Goal: Information Seeking & Learning: Learn about a topic

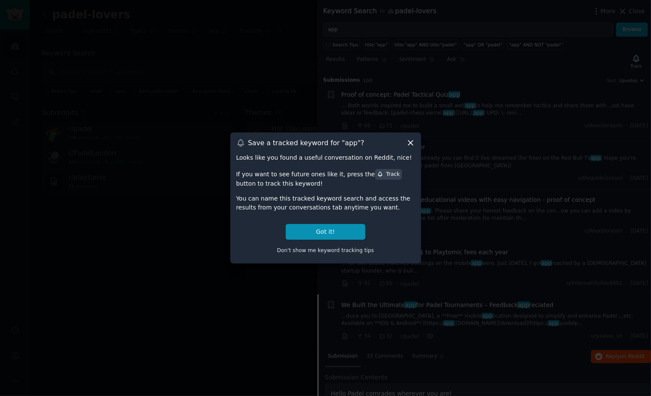
click at [410, 144] on icon at bounding box center [410, 142] width 9 height 9
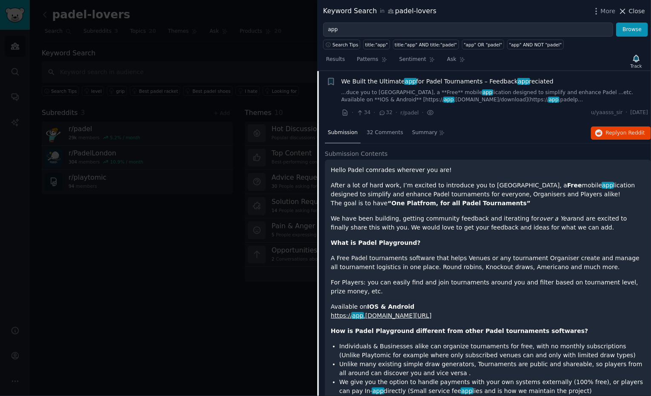
click at [637, 9] on span "Close" at bounding box center [637, 11] width 16 height 9
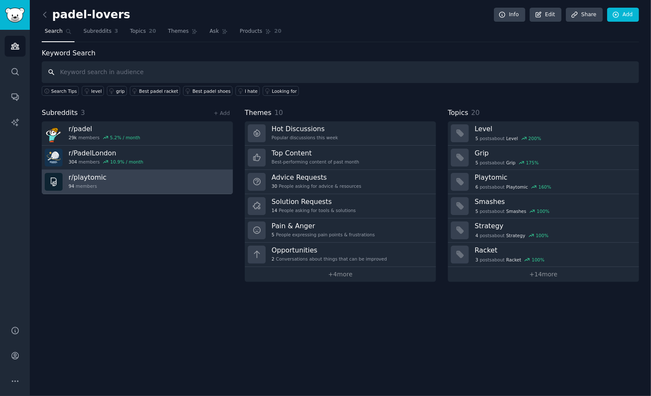
click at [106, 181] on link "r/ playtomic 94 members" at bounding box center [137, 182] width 191 height 24
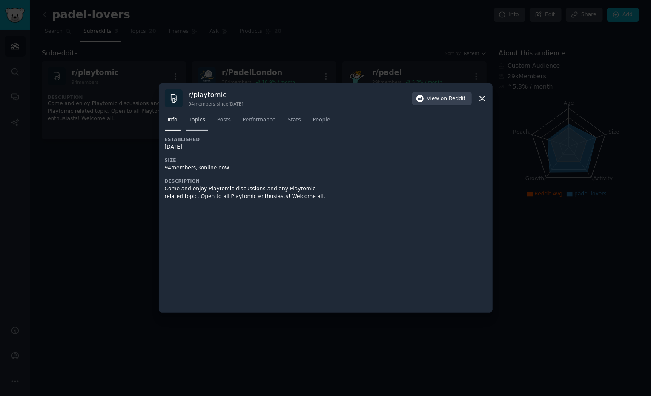
click at [197, 124] on link "Topics" at bounding box center [197, 121] width 22 height 17
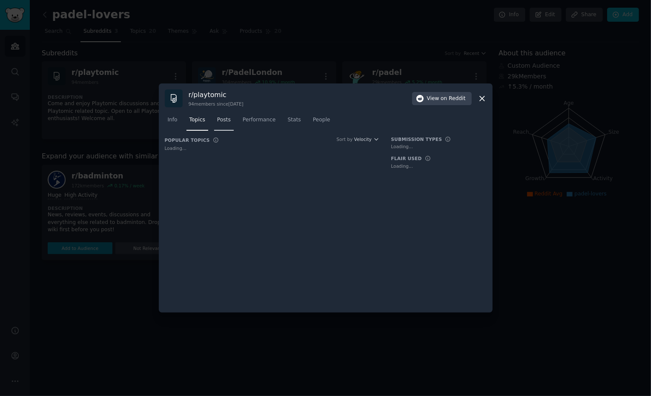
click at [215, 119] on link "Posts" at bounding box center [224, 121] width 20 height 17
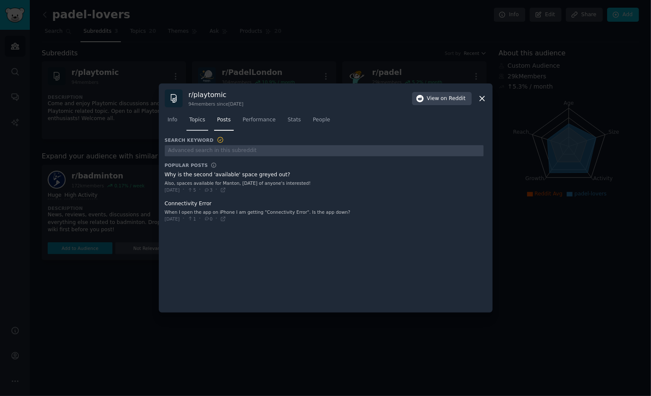
click at [203, 114] on link "Topics" at bounding box center [197, 121] width 22 height 17
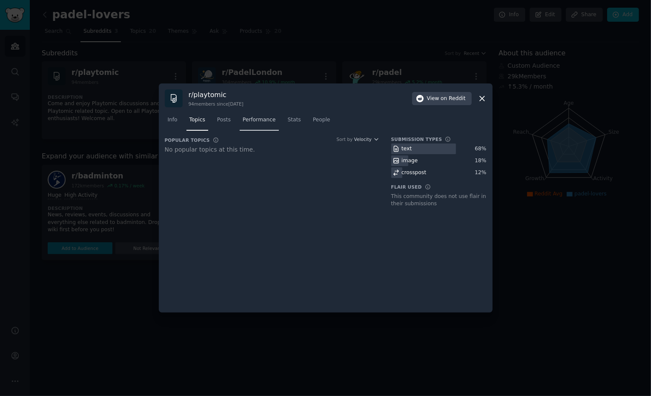
click at [272, 123] on span "Performance" at bounding box center [259, 120] width 33 height 8
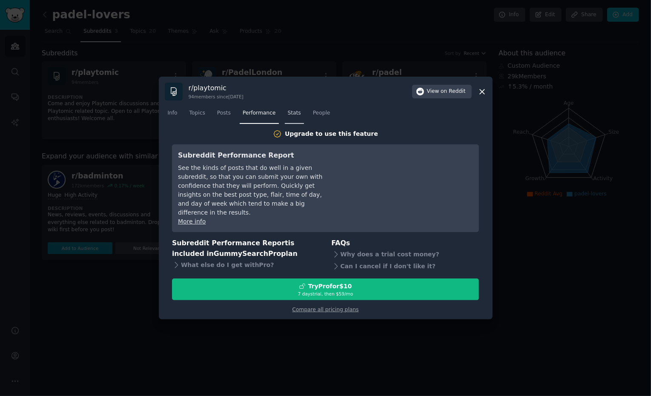
click at [290, 117] on span "Stats" at bounding box center [294, 113] width 13 height 8
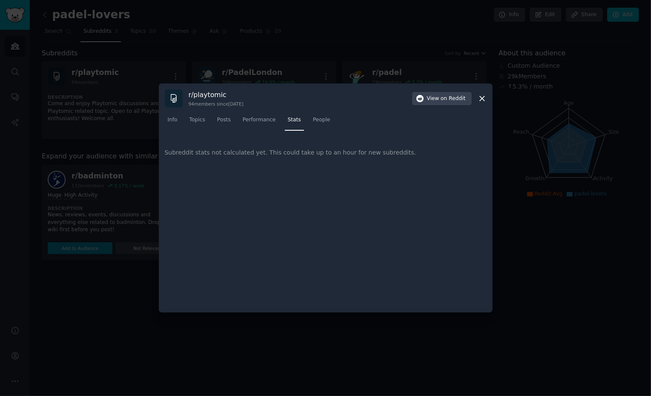
click at [308, 122] on nav "Info Topics Posts Performance Stats People" at bounding box center [326, 121] width 322 height 17
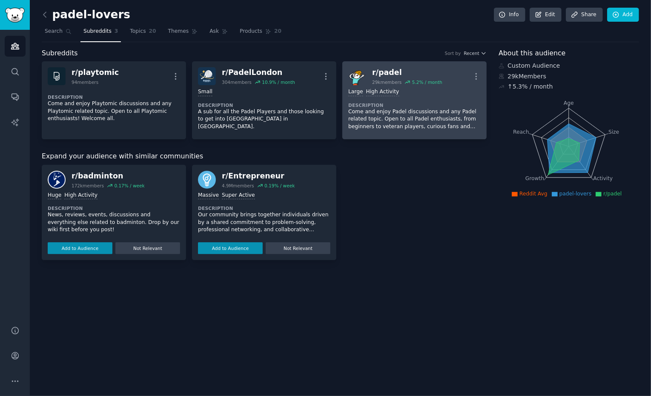
click at [414, 115] on p "Come and enjoy Padel discussions and any Padel related topic. Open to all Padel…" at bounding box center [414, 119] width 132 height 23
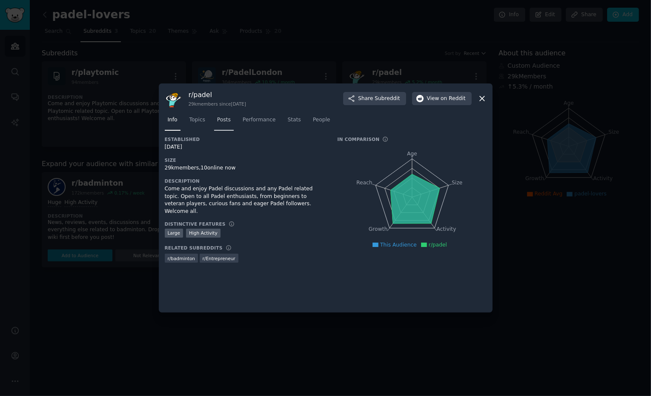
click at [221, 116] on span "Posts" at bounding box center [224, 120] width 14 height 8
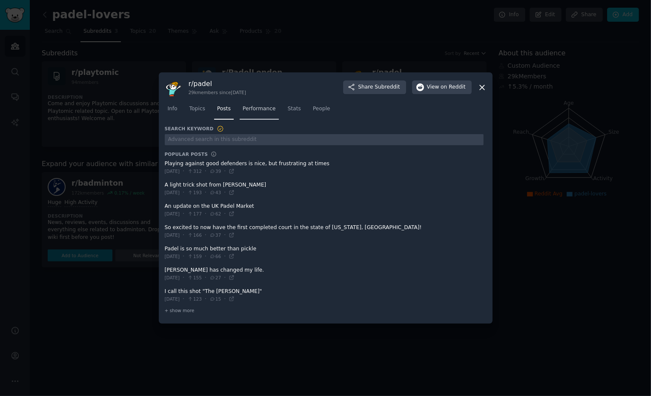
click at [246, 117] on link "Performance" at bounding box center [259, 110] width 39 height 17
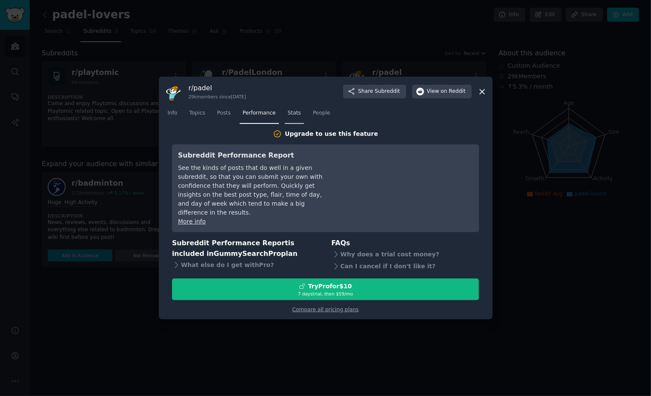
click at [285, 118] on link "Stats" at bounding box center [294, 114] width 19 height 17
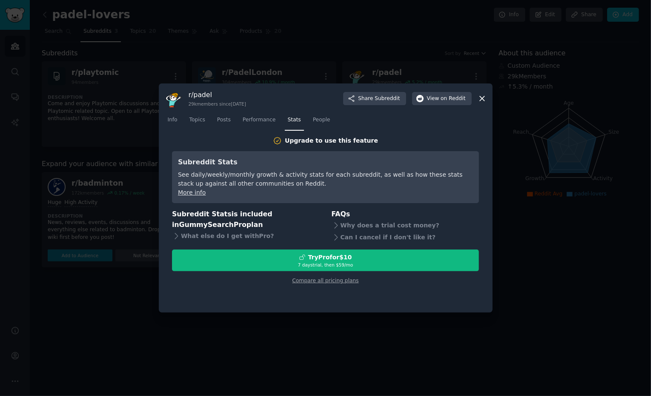
click at [212, 125] on nav "Info Topics Posts Performance Stats People" at bounding box center [326, 121] width 322 height 17
click at [200, 126] on link "Topics" at bounding box center [197, 121] width 22 height 17
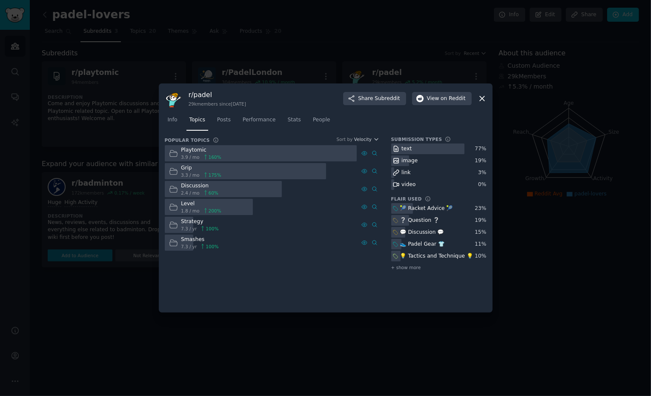
click at [481, 96] on icon at bounding box center [481, 98] width 9 height 9
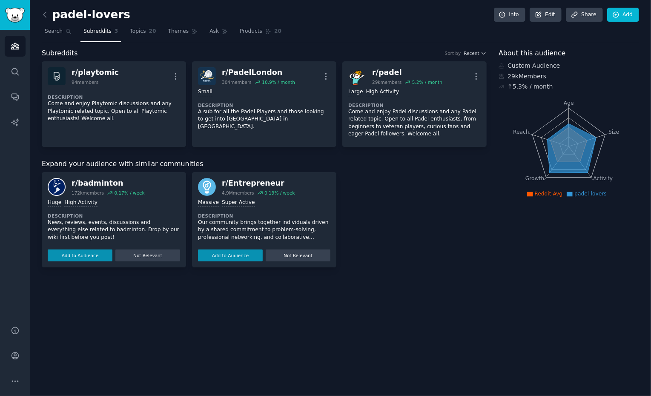
click at [483, 250] on div "r/ badminton 172k members 0.17 % / week Huge High Activity Description News, re…" at bounding box center [264, 219] width 445 height 95
click at [43, 14] on icon at bounding box center [44, 14] width 3 height 5
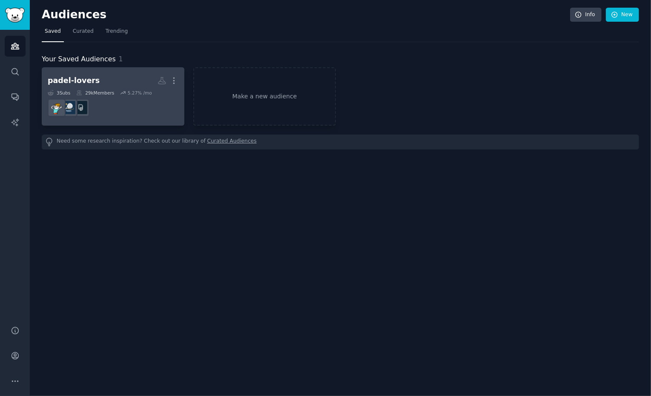
click at [120, 87] on h2 "padel-lovers More" at bounding box center [113, 80] width 131 height 15
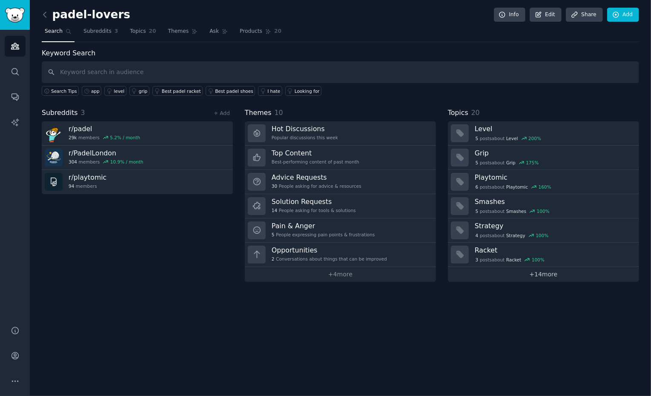
click at [552, 278] on link "+ 14 more" at bounding box center [543, 274] width 191 height 15
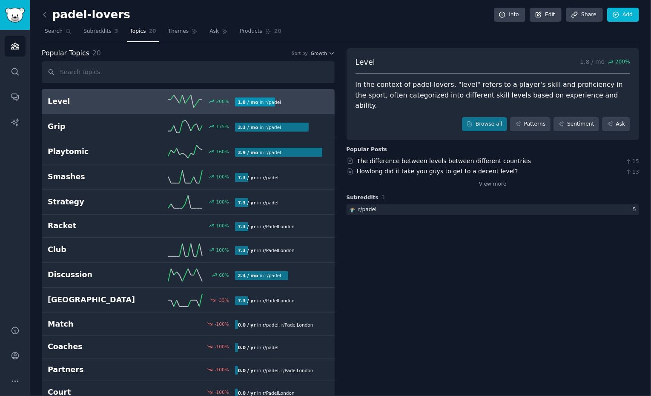
click at [142, 108] on link "Level 200 % 1.8 / mo in r/ padel" at bounding box center [188, 101] width 293 height 25
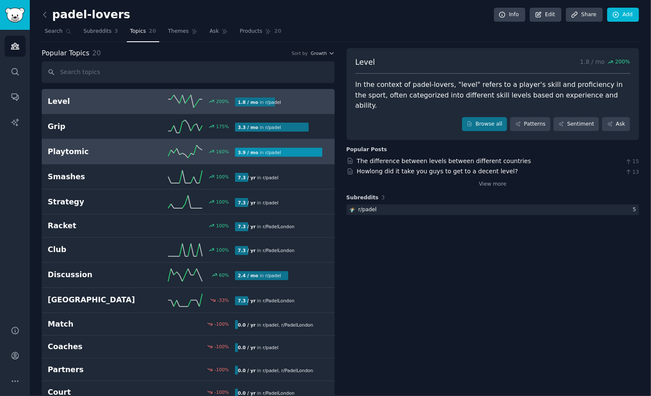
click at [142, 152] on div "160 %" at bounding box center [188, 151] width 94 height 13
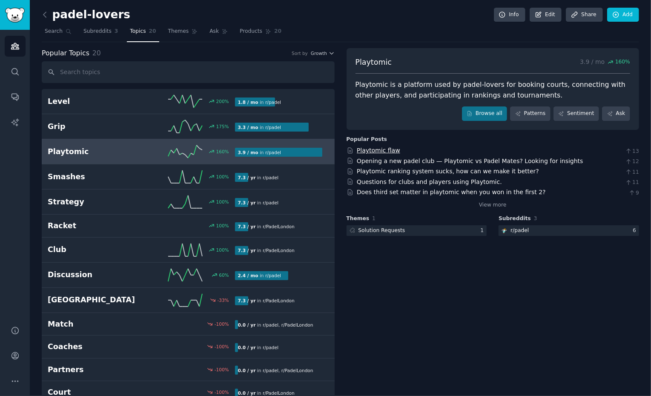
click at [382, 149] on link "Playtomic flaw" at bounding box center [378, 150] width 43 height 7
click at [486, 207] on link "View more" at bounding box center [493, 205] width 28 height 8
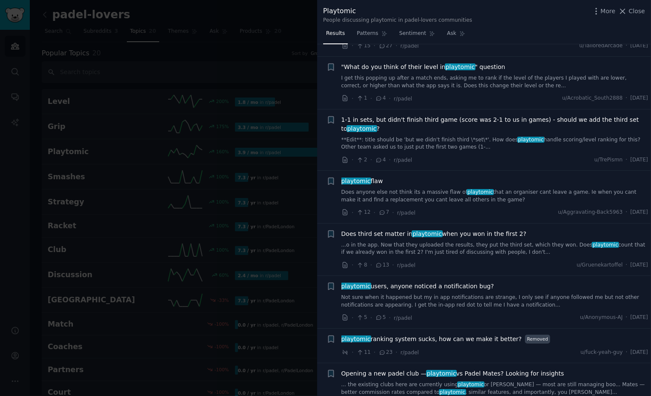
scroll to position [370, 0]
click at [443, 242] on link "...o in the app. Now that they uploaded the results, they put the third set, wh…" at bounding box center [494, 248] width 307 height 15
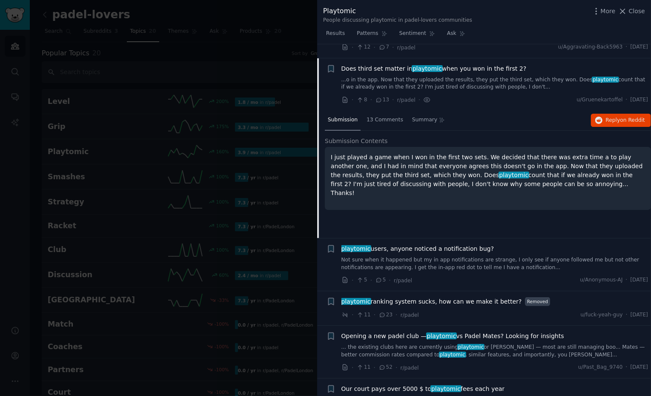
scroll to position [542, 0]
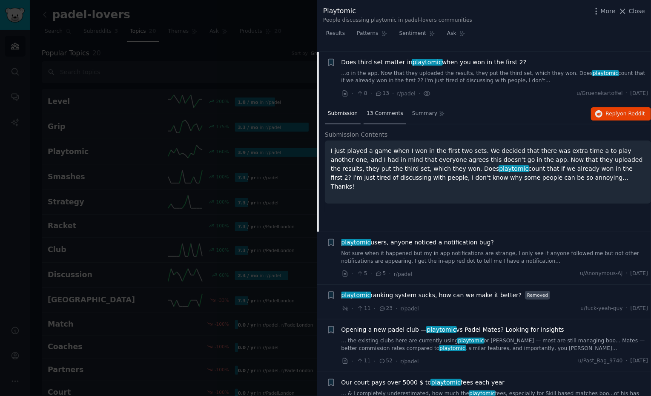
click at [380, 110] on span "13 Comments" at bounding box center [384, 114] width 37 height 8
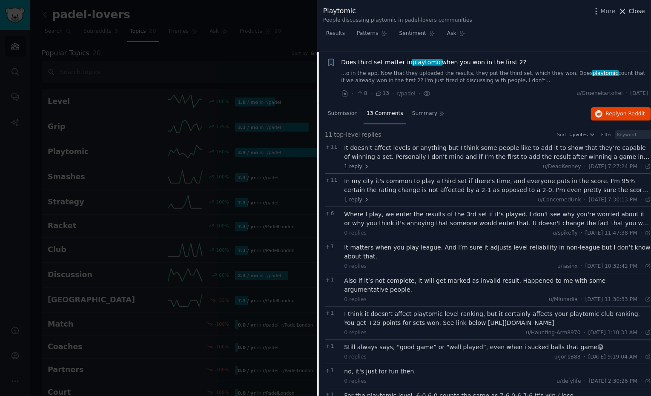
click at [620, 10] on icon at bounding box center [622, 11] width 9 height 9
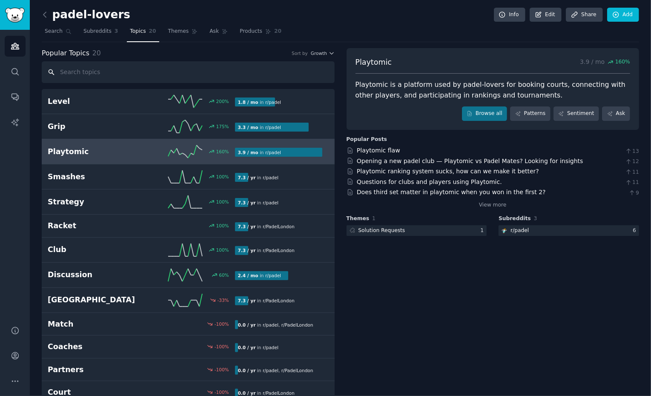
click at [107, 76] on input "text" at bounding box center [188, 72] width 293 height 22
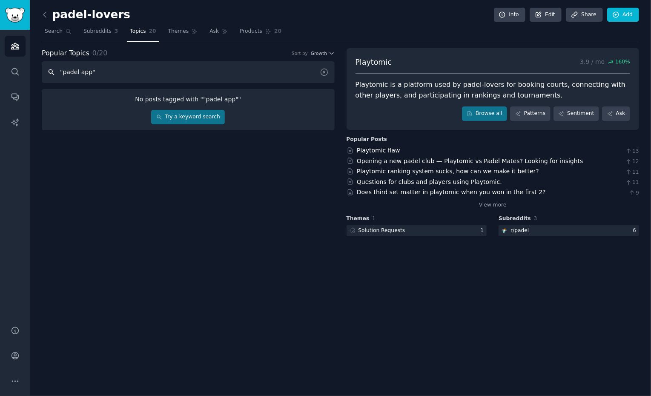
type input ""padel app""
click at [154, 114] on link "Try a keyword search" at bounding box center [188, 117] width 74 height 14
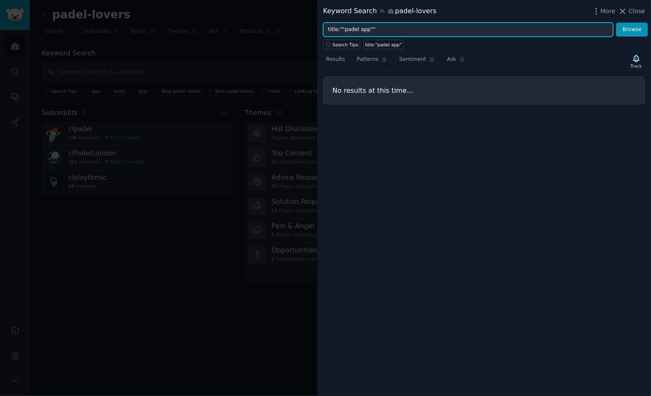
click at [409, 34] on input "title:""padel app""" at bounding box center [468, 30] width 290 height 14
click at [616, 23] on button "Browse" at bounding box center [632, 30] width 32 height 14
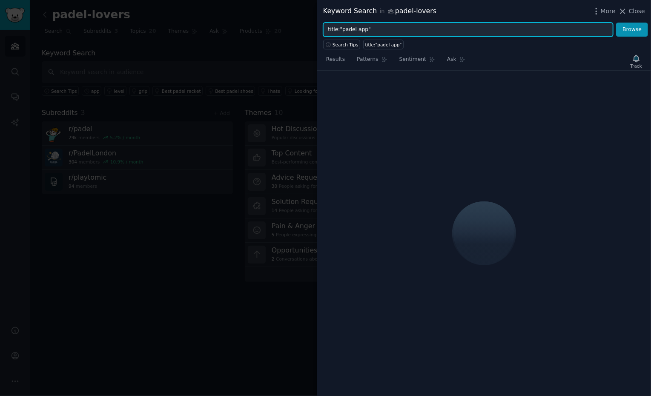
type input "title:"padel app""
click at [616, 23] on button "Browse" at bounding box center [632, 30] width 32 height 14
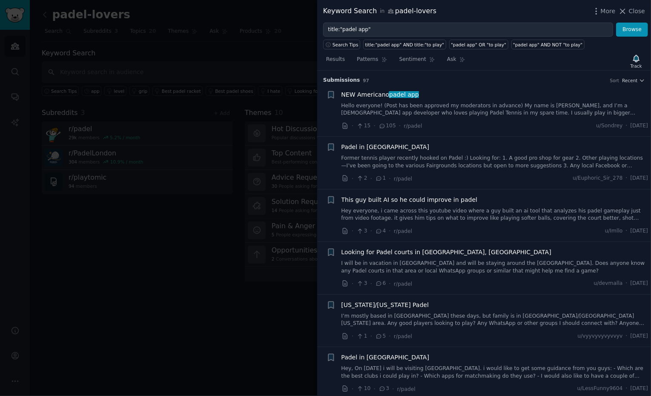
click at [497, 105] on link "Hello everyone! (Post has been approved my moderators in advance) My name is [P…" at bounding box center [494, 109] width 307 height 15
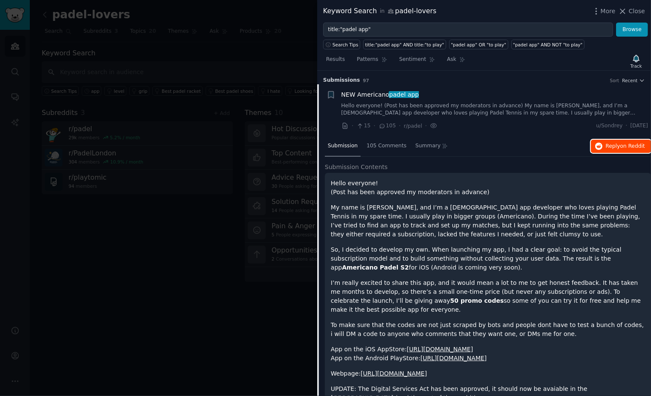
click at [611, 148] on span "Reply on Reddit" at bounding box center [625, 147] width 39 height 8
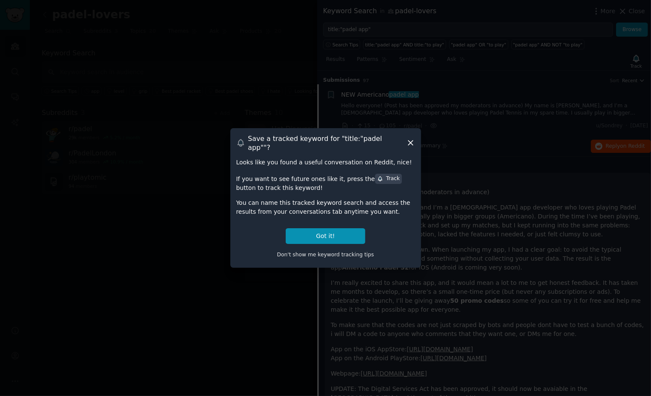
click at [413, 147] on icon at bounding box center [410, 142] width 9 height 9
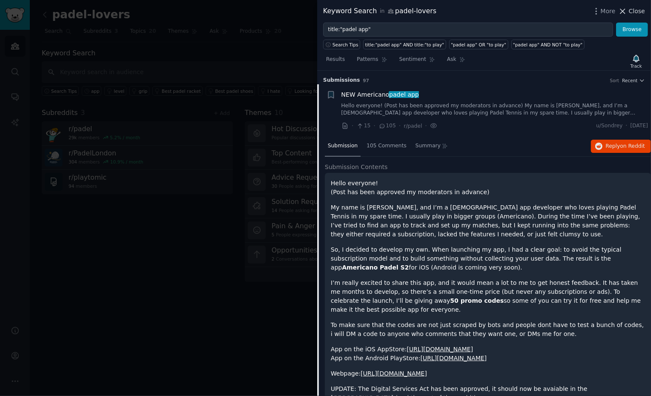
click at [632, 9] on span "Close" at bounding box center [637, 11] width 16 height 9
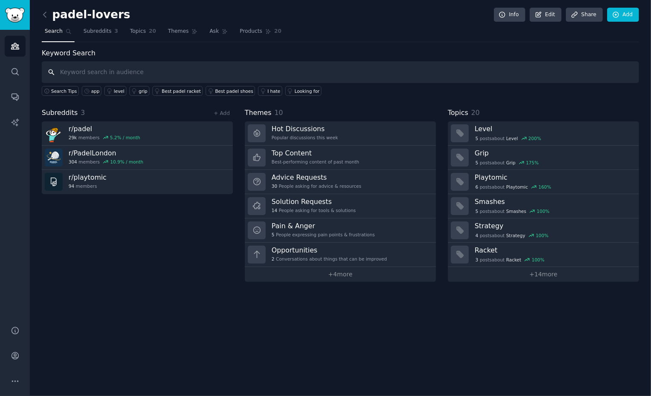
click at [120, 78] on input "text" at bounding box center [340, 72] width 597 height 22
click at [261, 91] on icon at bounding box center [263, 90] width 4 height 5
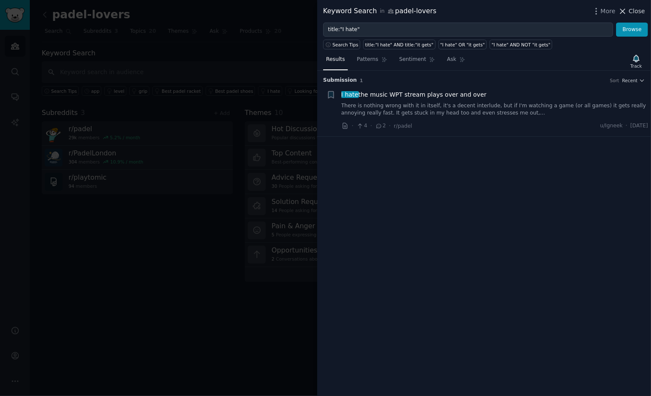
click at [636, 14] on span "Close" at bounding box center [637, 11] width 16 height 9
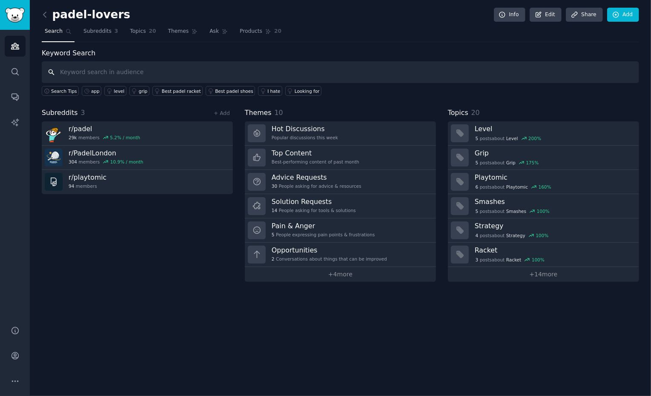
click at [140, 63] on input "text" at bounding box center [340, 72] width 597 height 22
type input "better app"
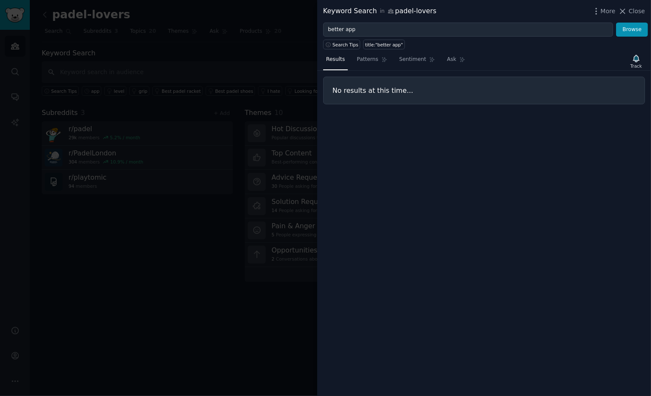
click at [395, 66] on nav "Results Patterns Sentiment Ask" at bounding box center [395, 61] width 145 height 17
click at [400, 62] on span "Sentiment" at bounding box center [412, 60] width 27 height 8
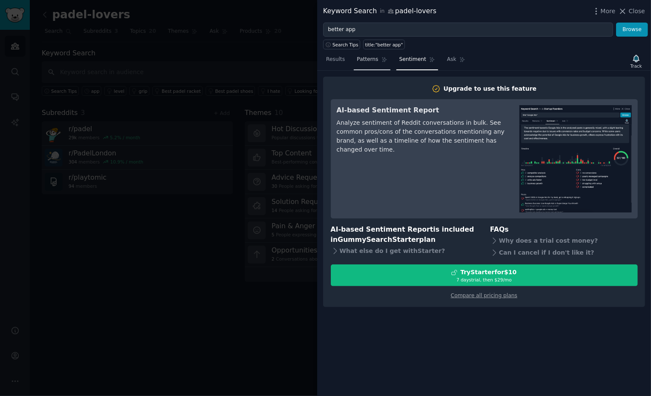
click at [382, 63] on link "Patterns" at bounding box center [372, 61] width 36 height 17
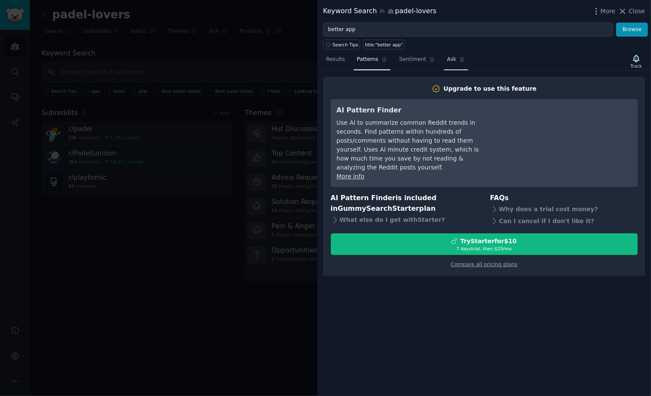
click at [460, 57] on icon at bounding box center [462, 59] width 5 height 5
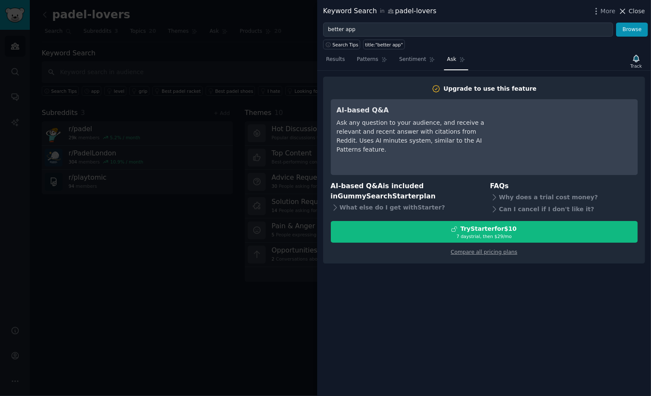
click at [634, 9] on span "Close" at bounding box center [637, 11] width 16 height 9
